Goal: Task Accomplishment & Management: Use online tool/utility

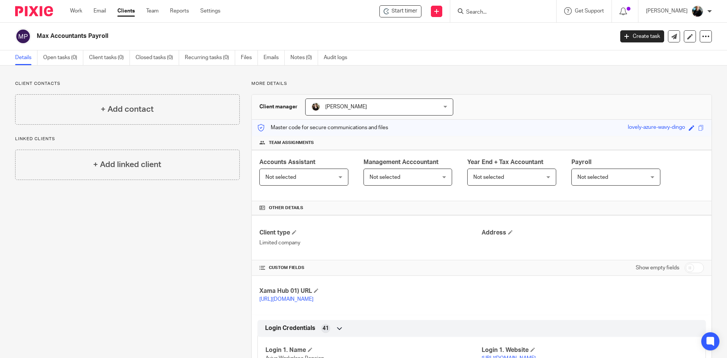
click at [519, 14] on input "Search" at bounding box center [499, 12] width 68 height 7
drag, startPoint x: 436, startPoint y: 44, endPoint x: 449, endPoint y: 23, distance: 24.8
click at [436, 44] on div "Max Accountants Payroll Create task Update from Companies House Export data Mer…" at bounding box center [363, 37] width 727 height 28
click at [490, 17] on div at bounding box center [503, 11] width 106 height 22
click at [478, 10] on input "Search" at bounding box center [499, 12] width 68 height 7
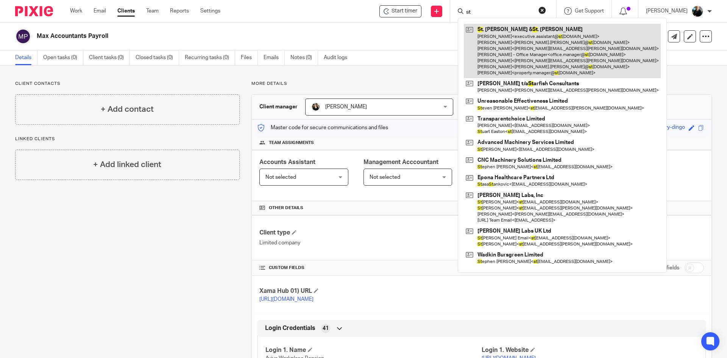
type input "st"
click at [552, 52] on link at bounding box center [562, 51] width 197 height 54
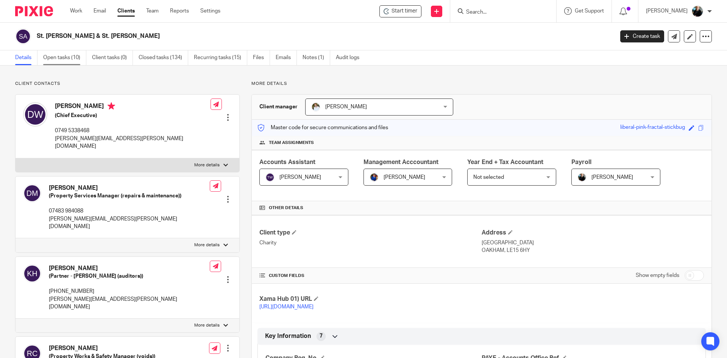
click at [60, 55] on link "Open tasks (10)" at bounding box center [64, 57] width 43 height 15
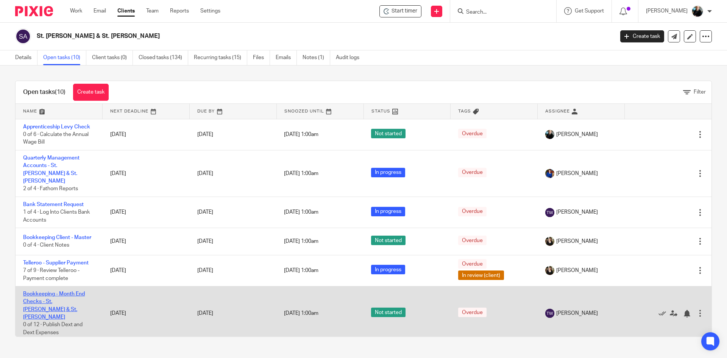
click at [60, 291] on link "Bookkeeping - Month End Checks - St. [PERSON_NAME] & St. [PERSON_NAME]" at bounding box center [54, 305] width 62 height 28
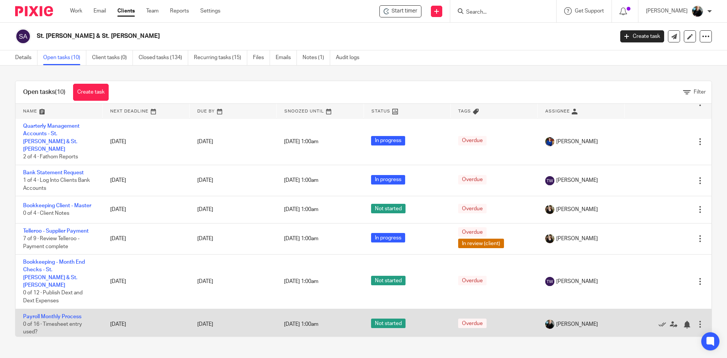
scroll to position [76, 0]
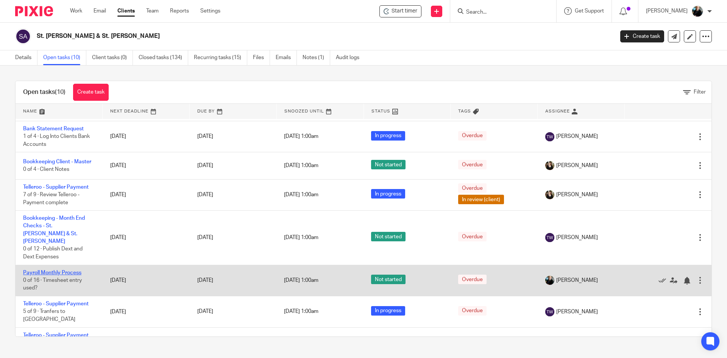
click at [52, 270] on link "Payroll Monthly Process" at bounding box center [52, 272] width 58 height 5
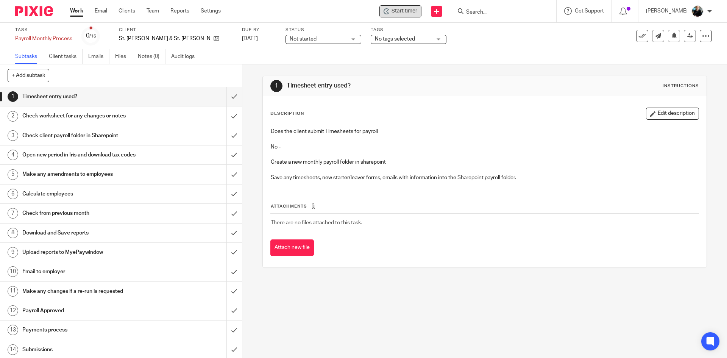
click at [412, 11] on span "Start timer" at bounding box center [405, 11] width 26 height 8
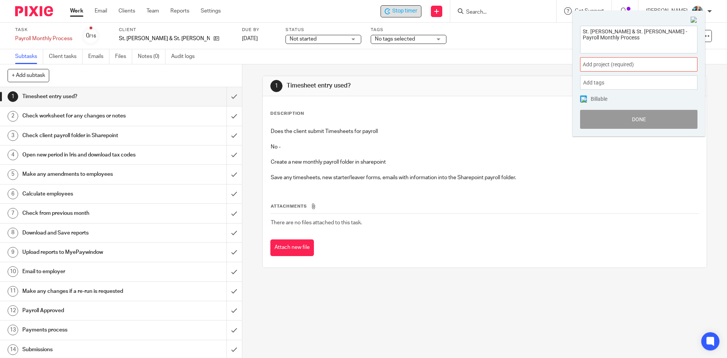
click at [595, 64] on span "Add project (required) :" at bounding box center [630, 65] width 95 height 8
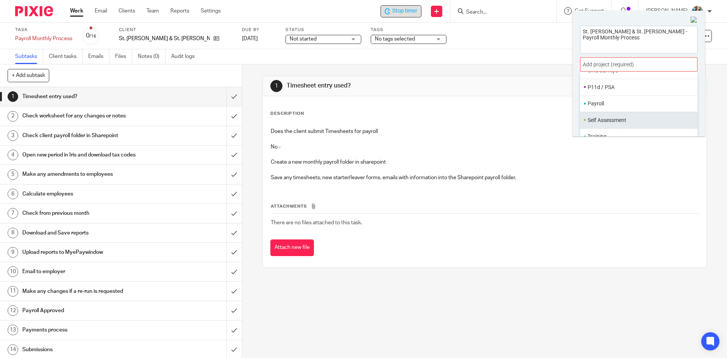
scroll to position [284, 0]
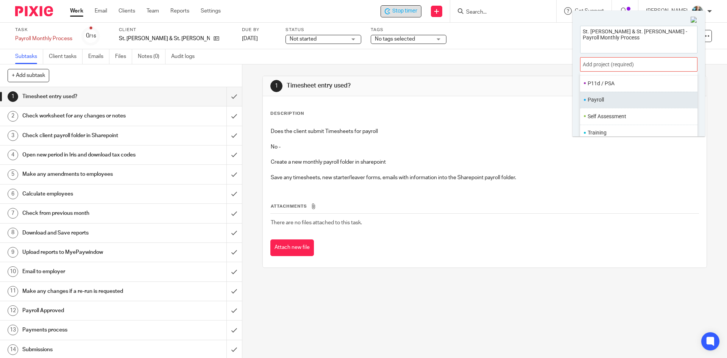
click at [601, 96] on li "Payroll" at bounding box center [637, 100] width 99 height 8
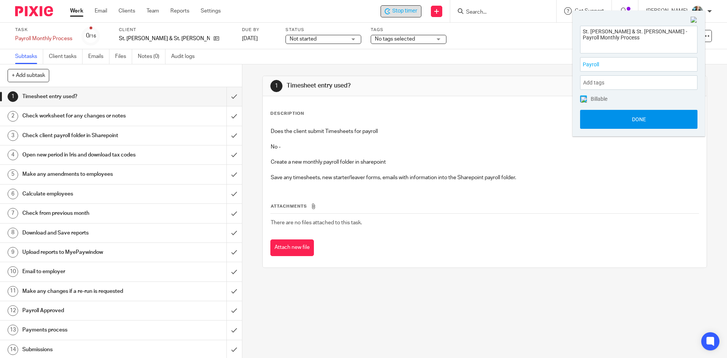
click at [622, 124] on button "Done" at bounding box center [638, 119] width 117 height 19
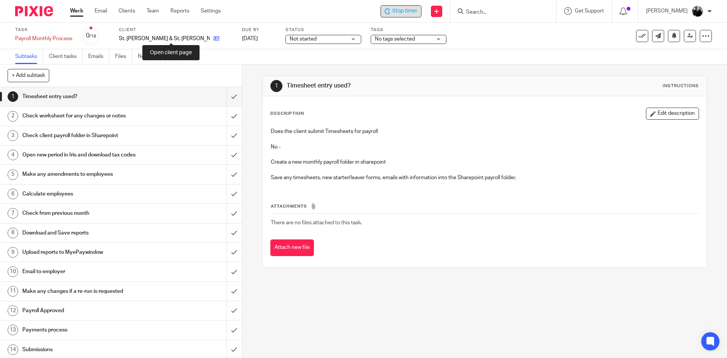
click at [214, 39] on icon at bounding box center [217, 39] width 6 height 6
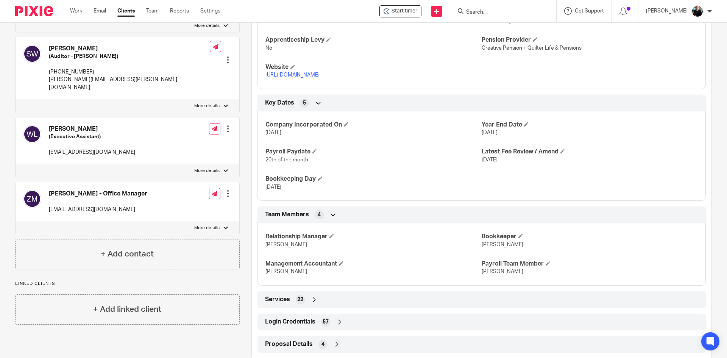
scroll to position [396, 0]
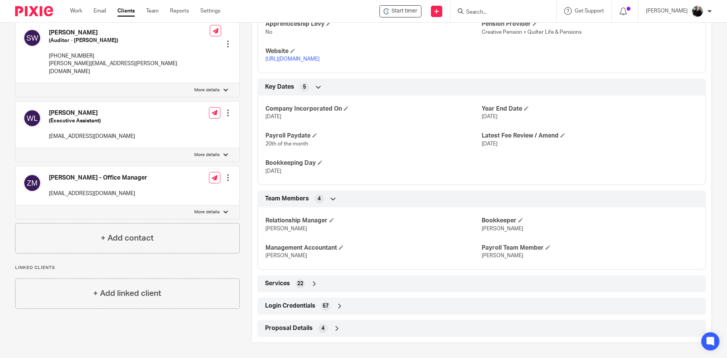
click at [333, 328] on icon at bounding box center [337, 329] width 8 height 8
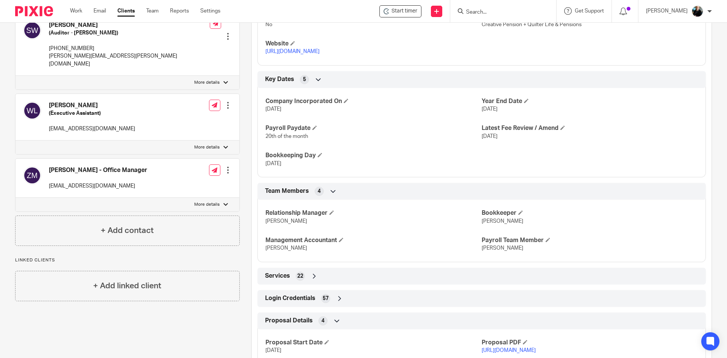
click at [339, 302] on icon at bounding box center [340, 299] width 8 height 8
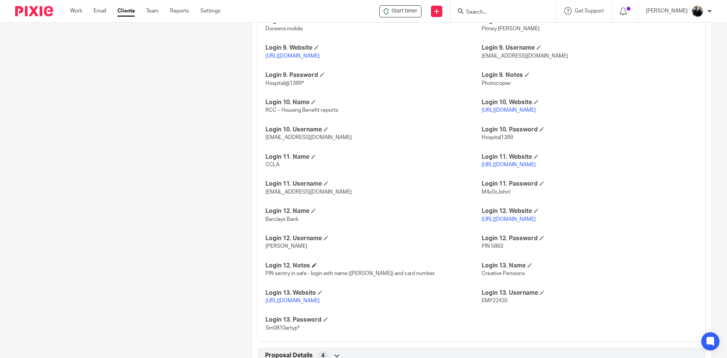
scroll to position [1126, 0]
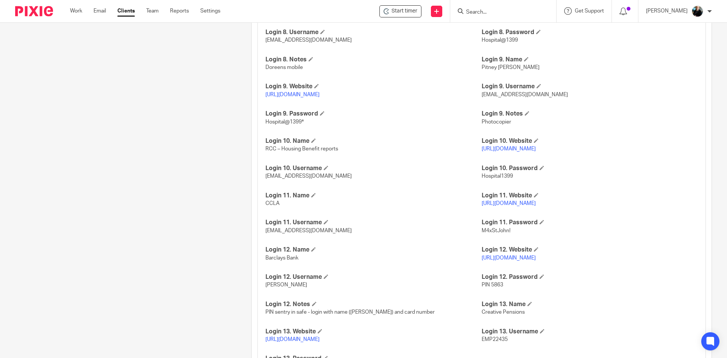
click at [289, 338] on link "https://creativeae.ctc.uk.com" at bounding box center [292, 339] width 54 height 5
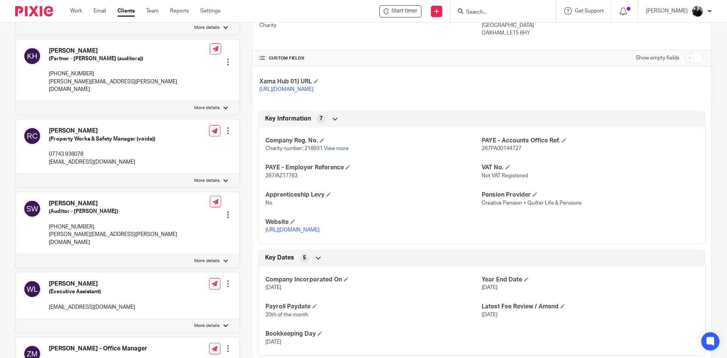
scroll to position [0, 0]
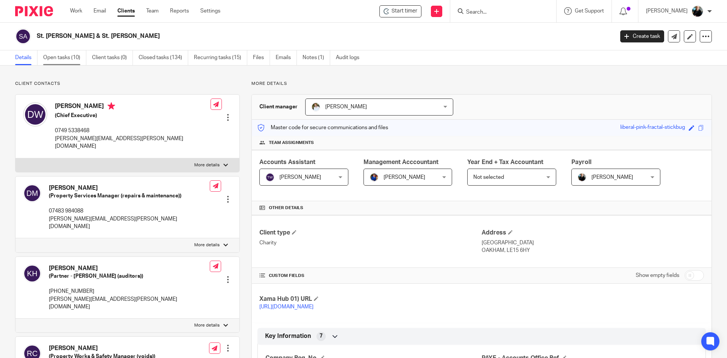
click at [63, 57] on link "Open tasks (10)" at bounding box center [64, 57] width 43 height 15
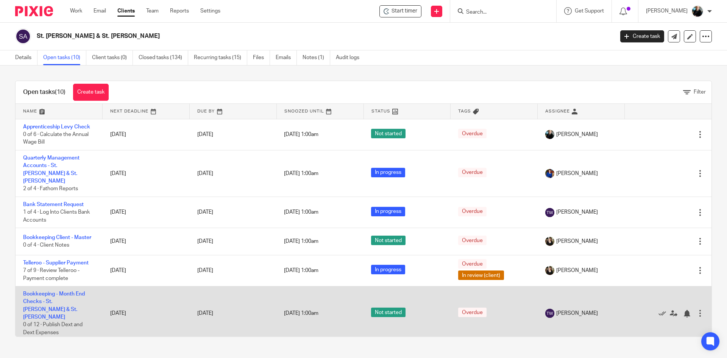
scroll to position [76, 0]
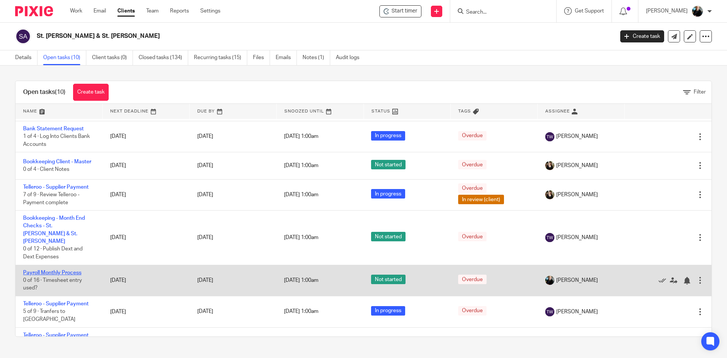
click at [58, 270] on link "Payroll Monthly Process" at bounding box center [52, 272] width 58 height 5
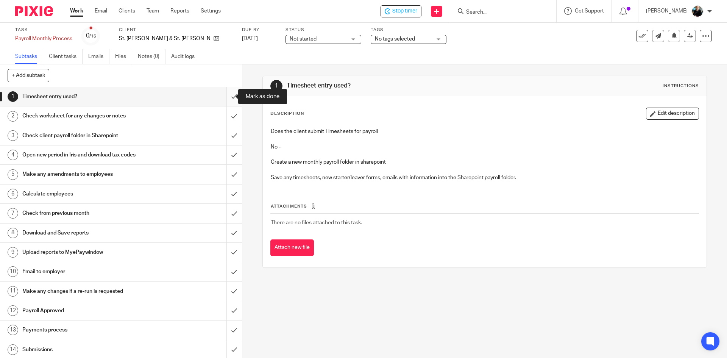
click at [227, 97] on input "submit" at bounding box center [121, 96] width 242 height 19
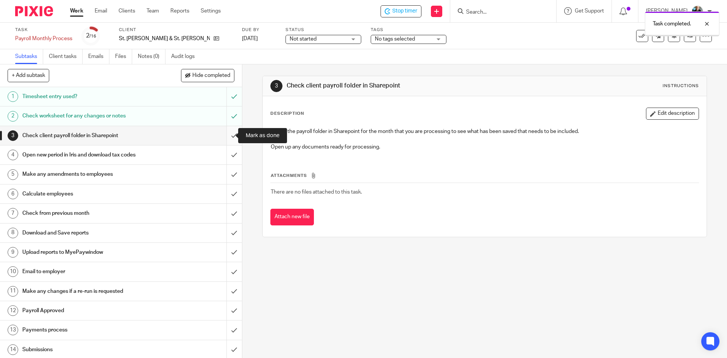
click at [224, 134] on input "submit" at bounding box center [121, 135] width 242 height 19
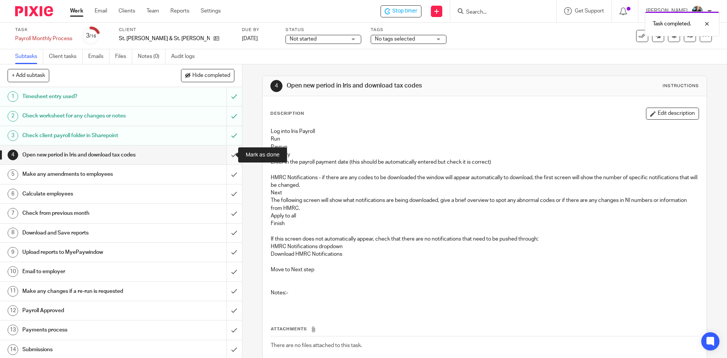
click at [228, 153] on input "submit" at bounding box center [121, 154] width 242 height 19
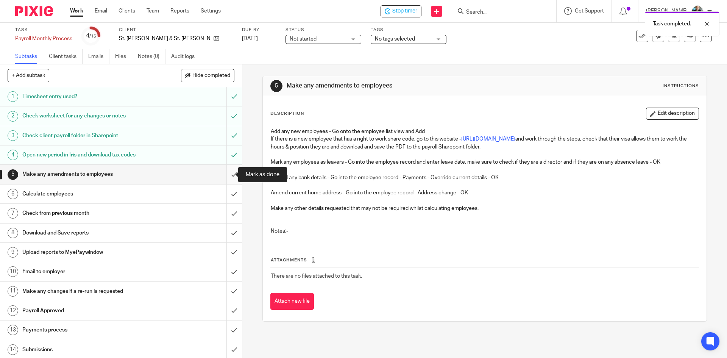
click at [225, 176] on input "submit" at bounding box center [121, 174] width 242 height 19
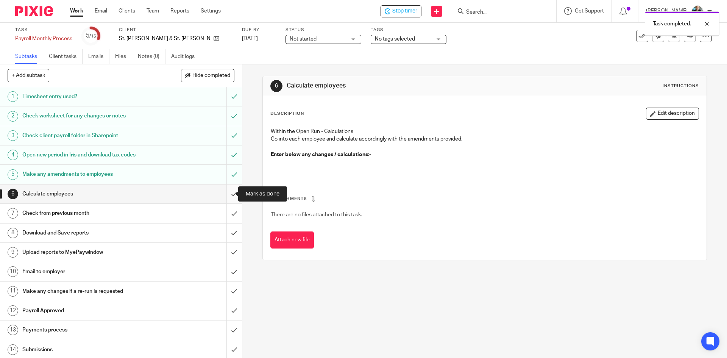
click at [230, 192] on input "submit" at bounding box center [121, 193] width 242 height 19
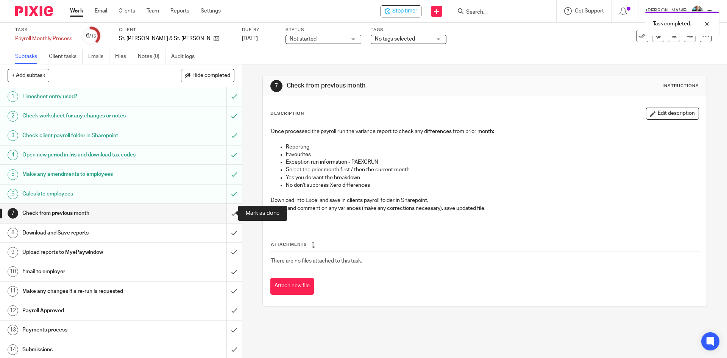
click at [226, 216] on input "submit" at bounding box center [121, 213] width 242 height 19
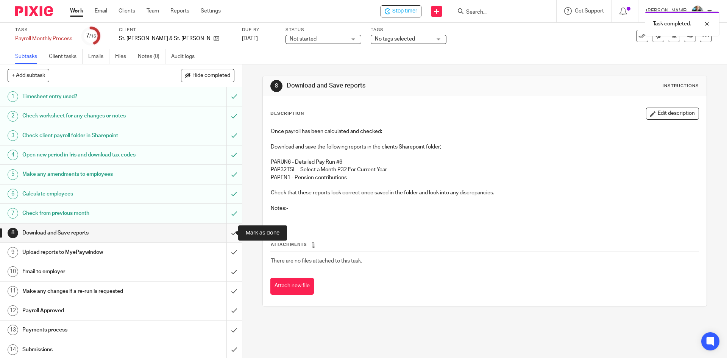
click at [227, 236] on input "submit" at bounding box center [121, 232] width 242 height 19
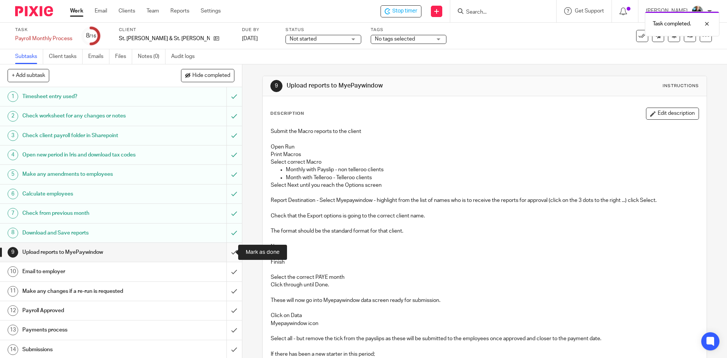
click at [228, 253] on input "submit" at bounding box center [121, 252] width 242 height 19
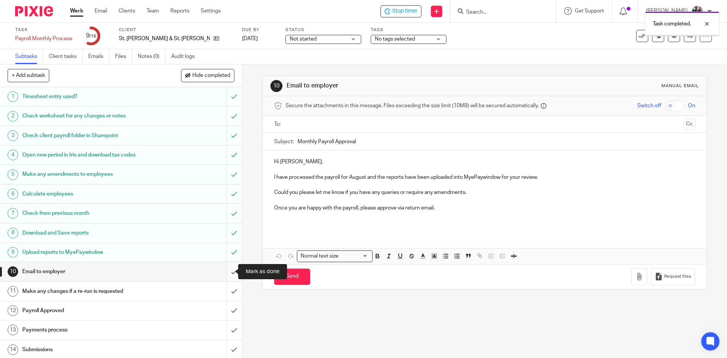
click at [229, 271] on input "submit" at bounding box center [121, 271] width 242 height 19
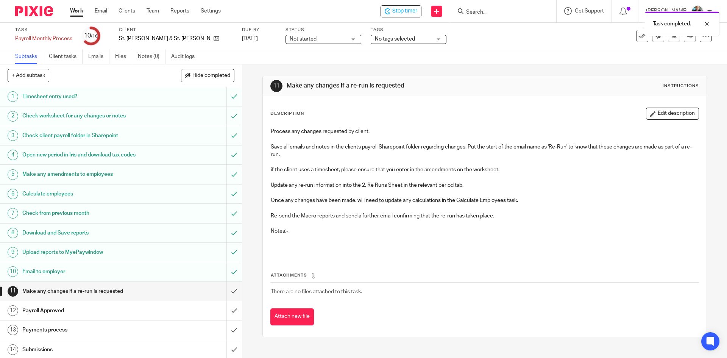
click at [398, 10] on div "Task completed." at bounding box center [542, 22] width 356 height 29
click at [408, 15] on span "Stop timer" at bounding box center [404, 11] width 25 height 8
click at [492, 13] on input "Search" at bounding box center [499, 12] width 68 height 7
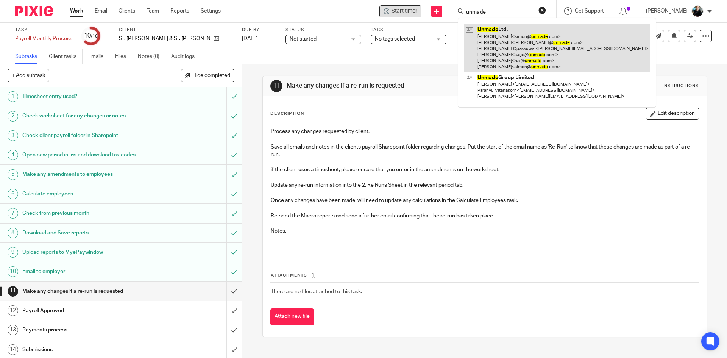
type input "unmade"
click at [518, 38] on link at bounding box center [557, 48] width 186 height 48
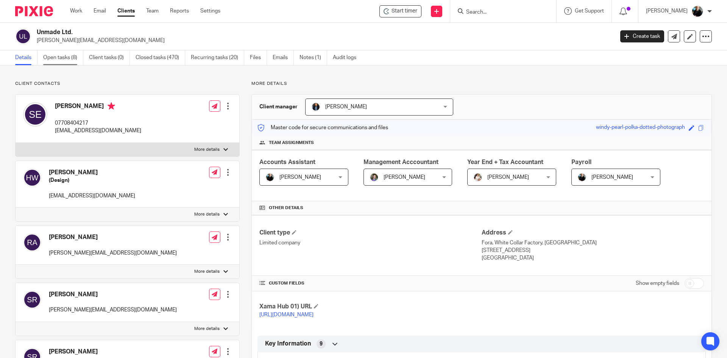
click at [59, 60] on link "Open tasks (8)" at bounding box center [63, 57] width 40 height 15
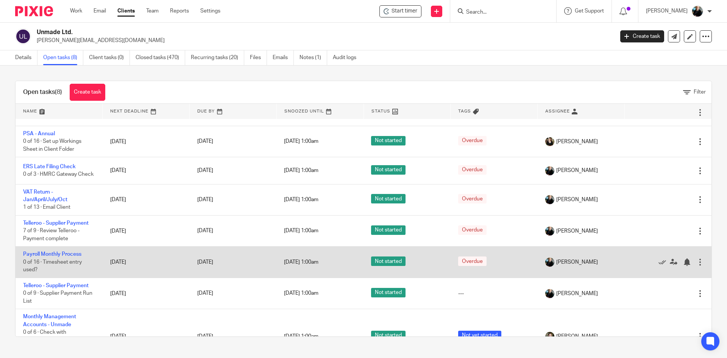
scroll to position [38, 0]
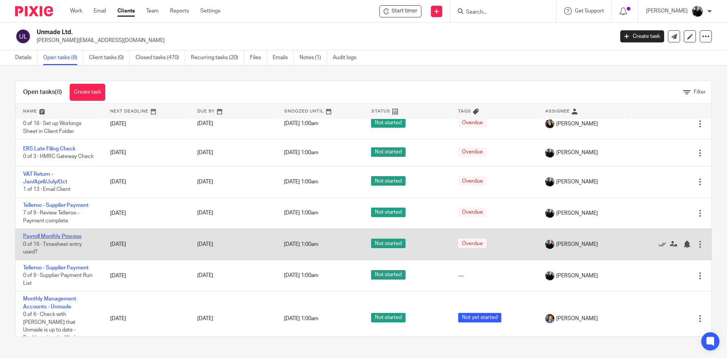
click at [35, 239] on link "Payroll Monthly Process" at bounding box center [52, 236] width 58 height 5
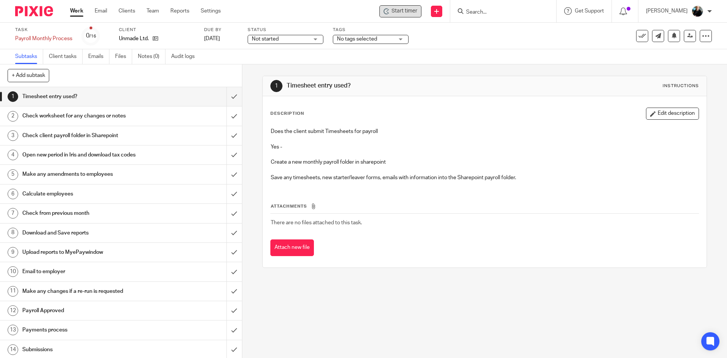
click at [415, 11] on span "Start timer" at bounding box center [405, 11] width 26 height 8
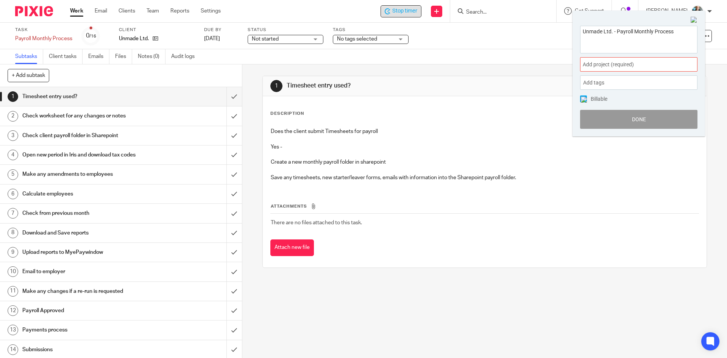
click at [595, 63] on span "Add project (required) :" at bounding box center [630, 65] width 95 height 8
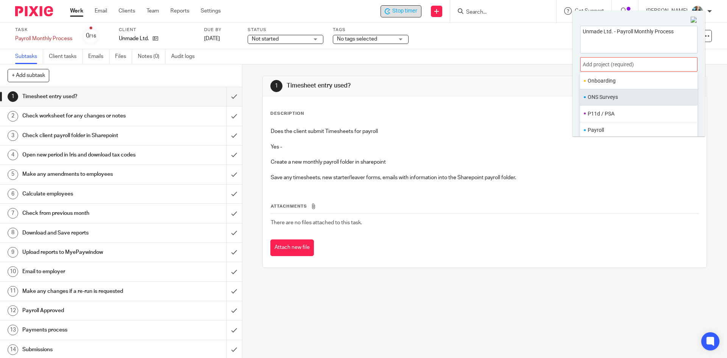
scroll to position [284, 0]
click at [601, 101] on li "Payroll" at bounding box center [637, 100] width 99 height 8
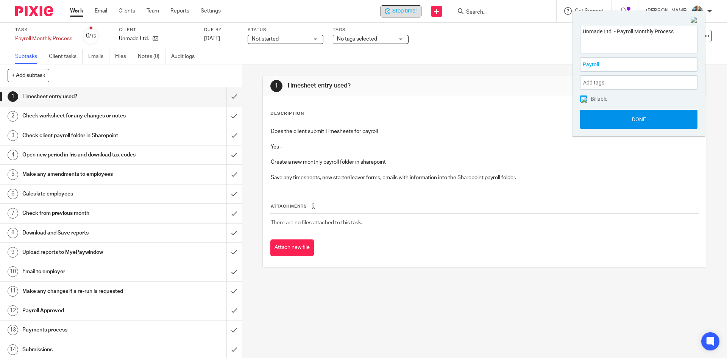
click at [607, 122] on button "Done" at bounding box center [638, 119] width 117 height 19
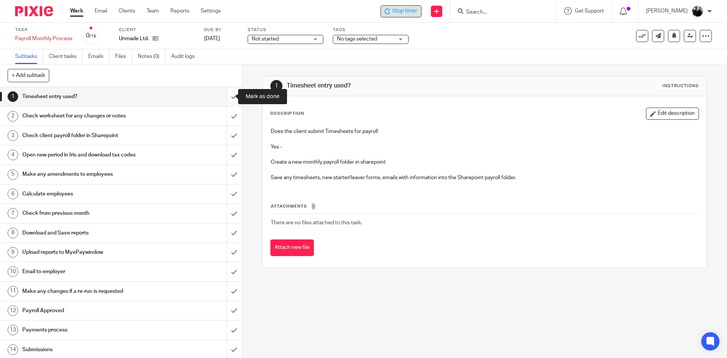
click at [226, 98] on input "submit" at bounding box center [121, 96] width 242 height 19
